Goal: Check status

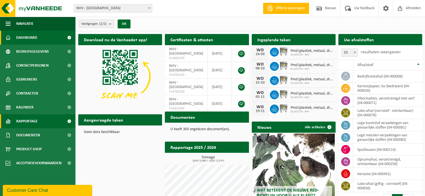
click at [25, 119] on span "Rapportage" at bounding box center [27, 122] width 22 height 14
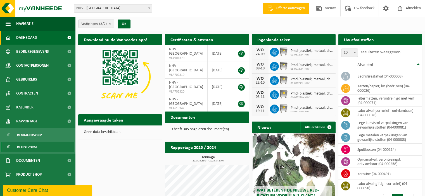
click at [29, 146] on span "In lijstvorm" at bounding box center [27, 147] width 20 height 11
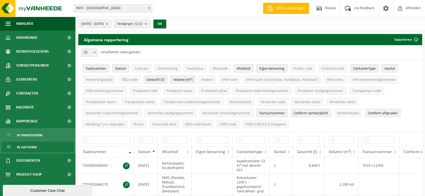
click at [111, 23] on b "submit" at bounding box center [108, 24] width 5 height 8
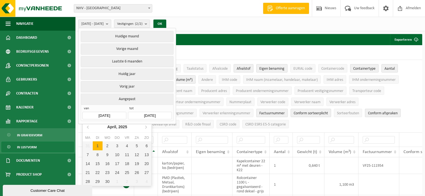
click at [113, 116] on input "[DATE]" at bounding box center [104, 116] width 44 height 8
click at [146, 127] on icon at bounding box center [145, 127] width 1 height 3
click at [97, 146] on div "1" at bounding box center [98, 146] width 10 height 9
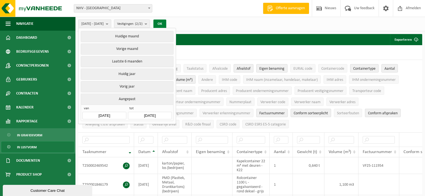
click at [166, 22] on button "OK" at bounding box center [159, 24] width 13 height 9
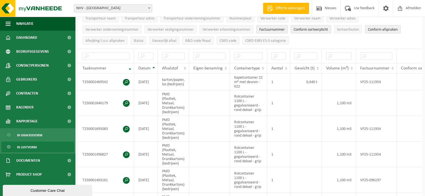
scroll to position [112, 0]
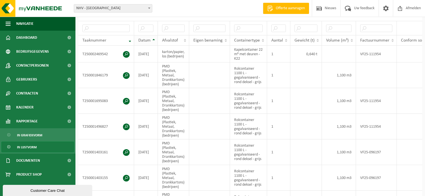
click at [155, 38] on th "Datum" at bounding box center [146, 40] width 24 height 11
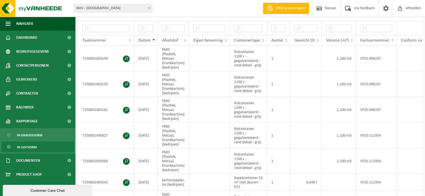
click at [155, 38] on th "Datum" at bounding box center [146, 40] width 24 height 11
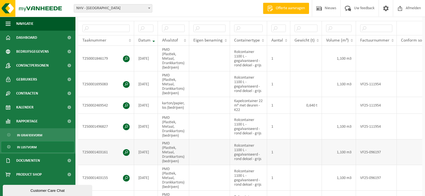
click at [324, 153] on td "1,100 m3" at bounding box center [339, 153] width 34 height 26
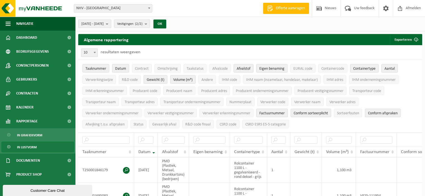
click at [111, 24] on b "submit" at bounding box center [108, 24] width 5 height 8
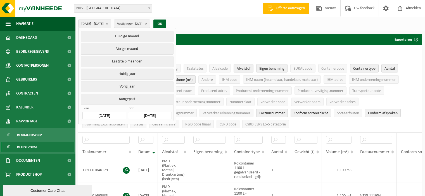
click at [111, 115] on input "[DATE]" at bounding box center [104, 116] width 44 height 8
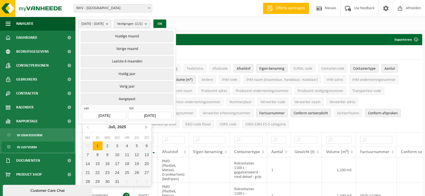
click at [146, 127] on icon at bounding box center [145, 127] width 9 height 9
click at [123, 146] on div "1" at bounding box center [127, 146] width 10 height 9
type input "[DATE]"
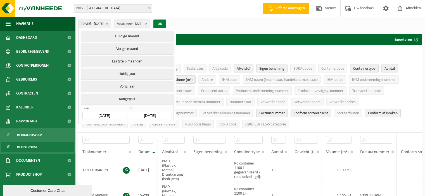
click at [166, 22] on button "OK" at bounding box center [159, 24] width 13 height 9
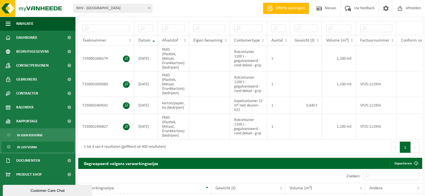
scroll to position [84, 0]
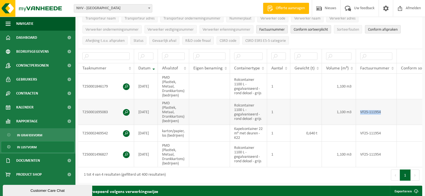
drag, startPoint x: 360, startPoint y: 111, endPoint x: 381, endPoint y: 110, distance: 20.4
click at [381, 110] on td "VF25-111954" at bounding box center [376, 112] width 41 height 26
copy td "VF25-111954"
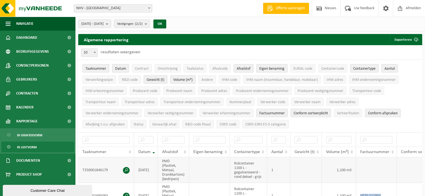
drag, startPoint x: 127, startPoint y: 78, endPoint x: 225, endPoint y: 122, distance: 106.6
click at [355, 162] on div "10 25 50 100 10 resultaten weergeven Taaknummer Datum Contract Omschrijving Taa…" at bounding box center [250, 156] width 344 height 222
click at [124, 81] on span "R&D code" at bounding box center [130, 80] width 16 height 4
click at [200, 123] on span "R&D code finaal" at bounding box center [197, 125] width 25 height 4
